Goal: Check status: Check status

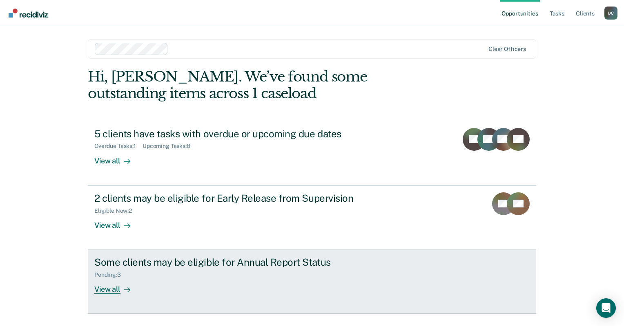
click at [113, 289] on div "View all" at bounding box center [117, 287] width 46 height 16
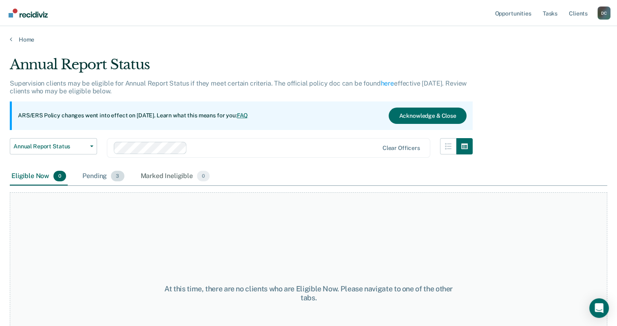
click at [95, 179] on div "Pending 3" at bounding box center [103, 177] width 45 height 18
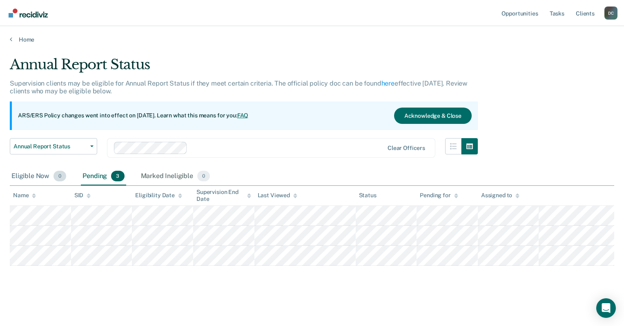
click at [38, 175] on div "Eligible Now 0" at bounding box center [39, 177] width 58 height 18
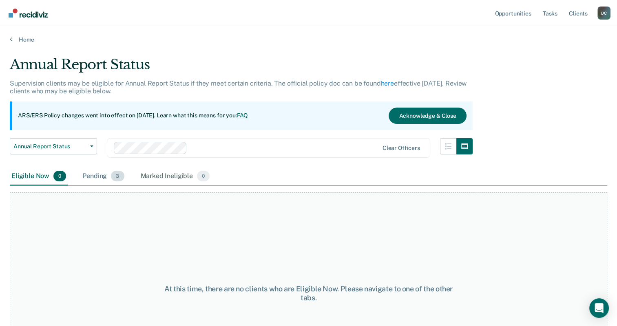
click at [88, 175] on div "Pending 3" at bounding box center [103, 177] width 45 height 18
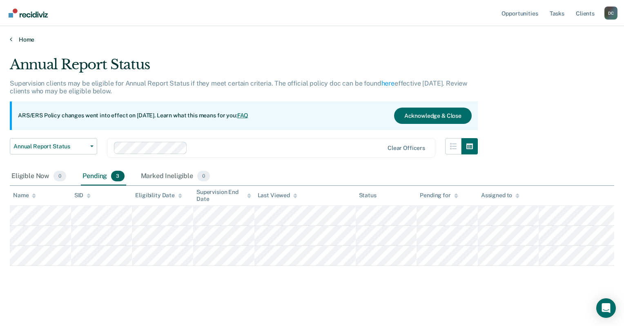
click at [24, 39] on link "Home" at bounding box center [312, 39] width 604 height 7
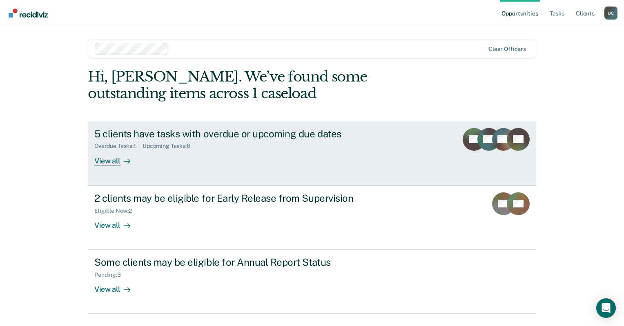
click at [177, 156] on div "5 clients have tasks with overdue or upcoming due dates Overdue Tasks : 1 Upcom…" at bounding box center [247, 147] width 306 height 38
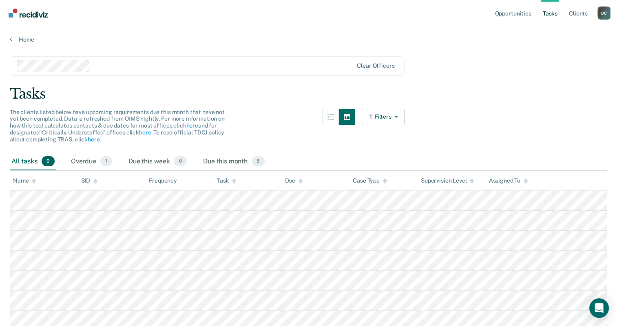
scroll to position [72, 0]
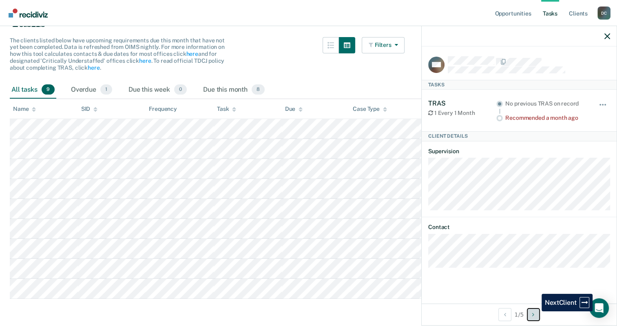
click at [536, 312] on button "Next Client" at bounding box center [533, 315] width 13 height 13
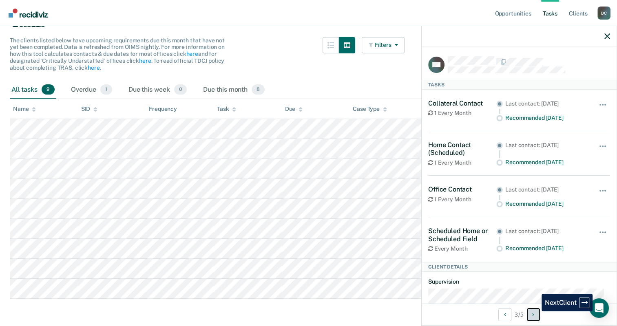
click at [536, 312] on button "Next Client" at bounding box center [533, 315] width 13 height 13
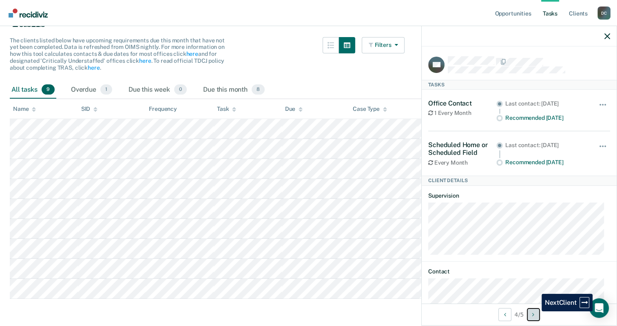
click at [536, 312] on button "Next Client" at bounding box center [533, 315] width 13 height 13
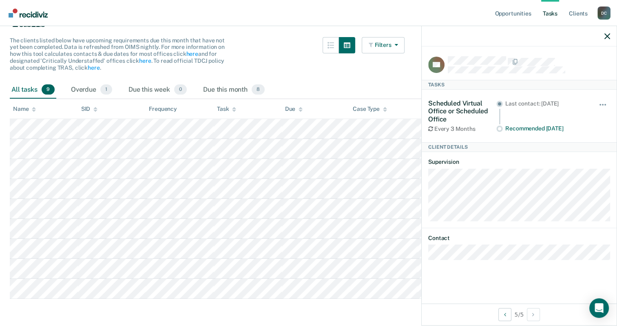
click at [382, 255] on html "Looks like you’re using Internet Explorer 11. For faster loading and a better e…" at bounding box center [308, 91] width 617 height 326
